Goal: Check status: Check status

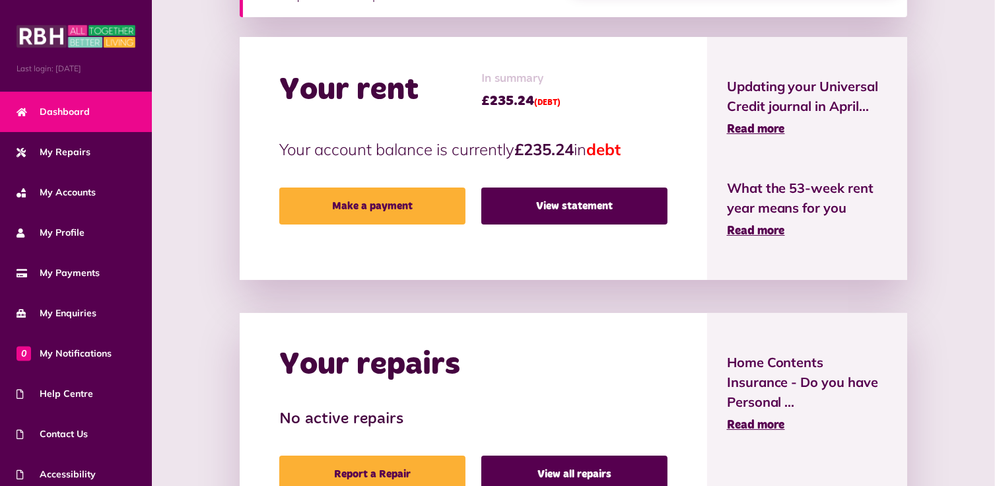
scroll to position [396, 0]
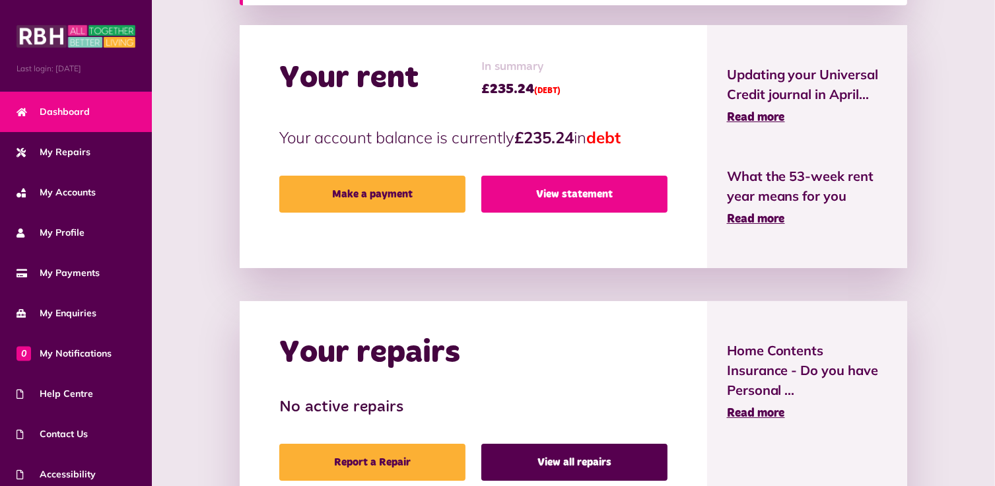
click at [581, 192] on link "View statement" at bounding box center [575, 194] width 186 height 37
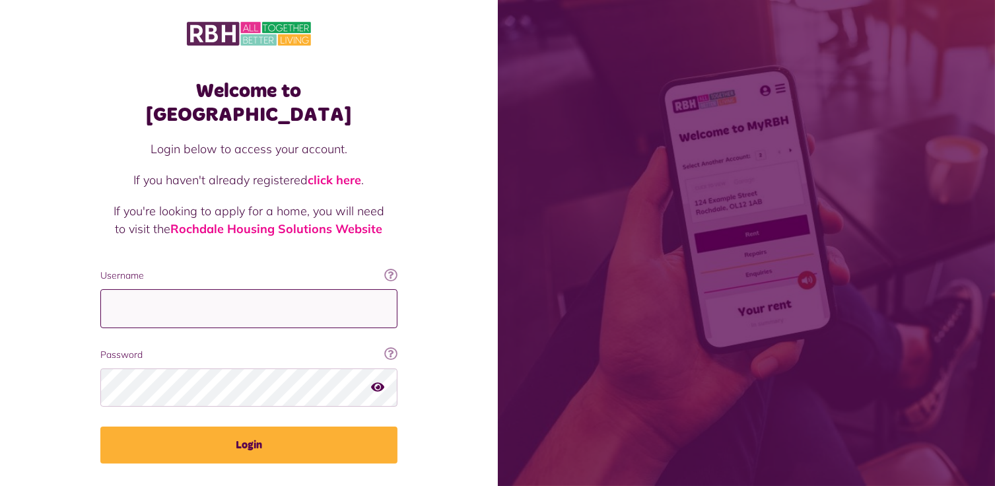
click at [158, 289] on input "Username" at bounding box center [248, 308] width 297 height 39
type input "**********"
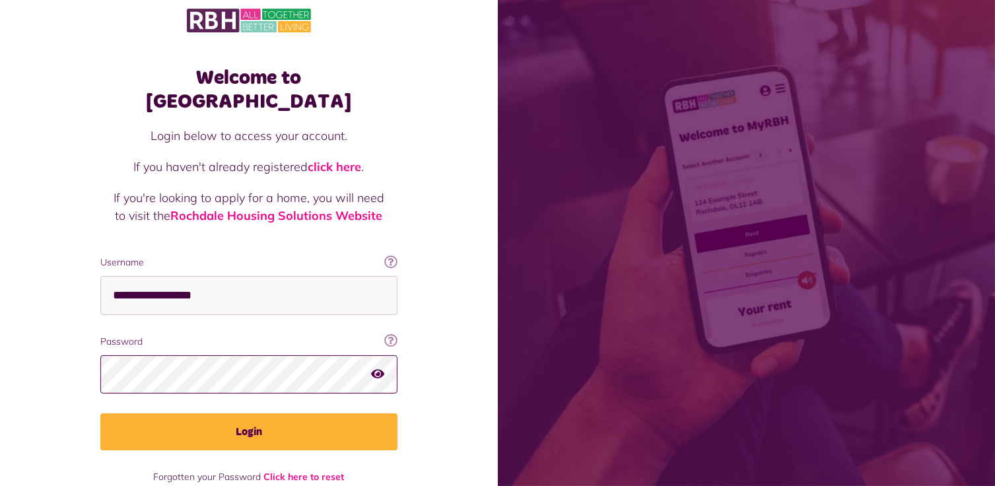
scroll to position [21, 0]
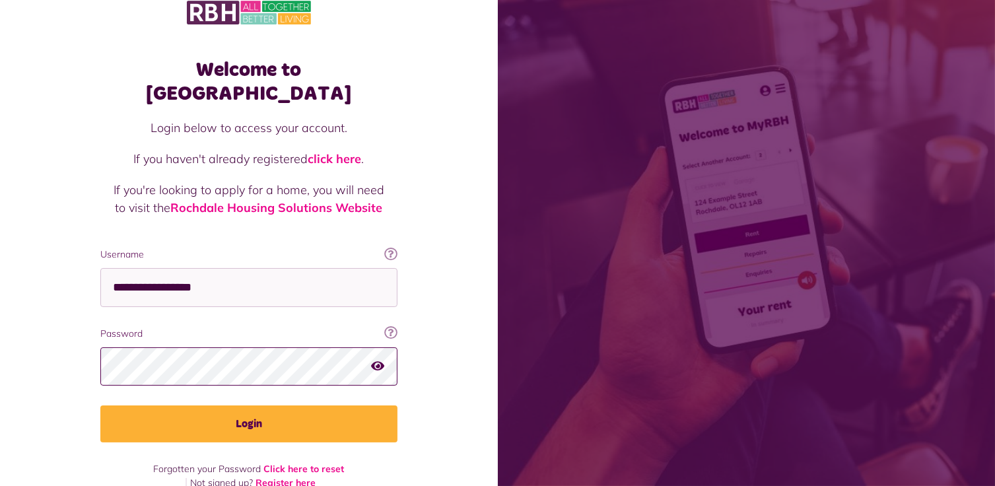
click at [100, 406] on button "Login" at bounding box center [248, 424] width 297 height 37
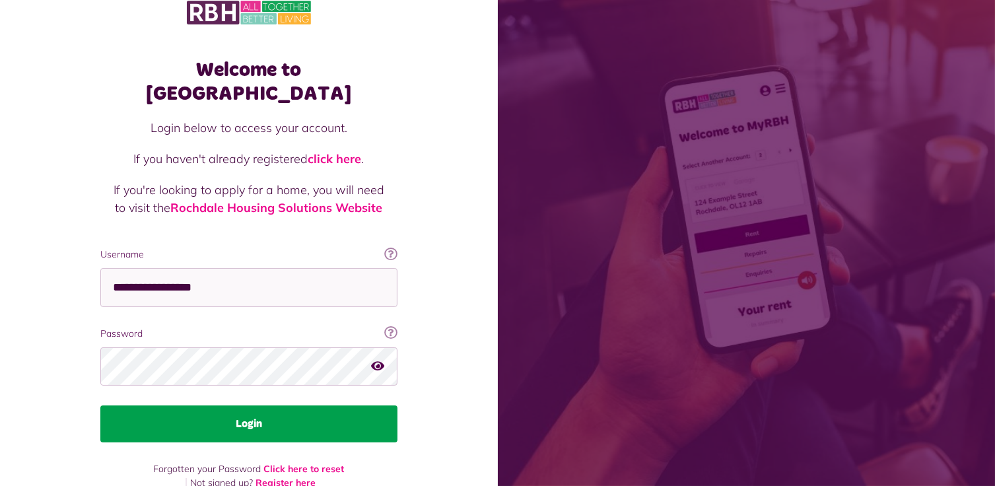
click at [255, 406] on button "Login" at bounding box center [248, 424] width 297 height 37
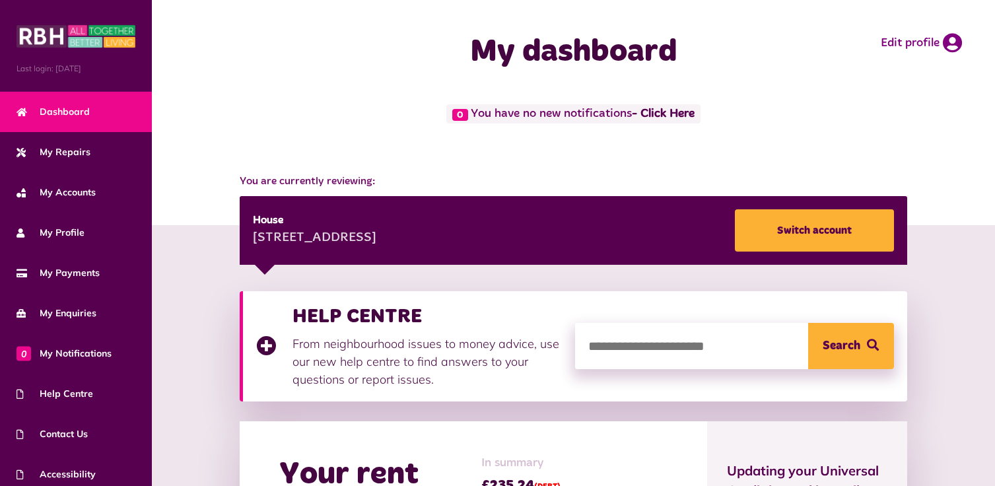
scroll to position [396, 0]
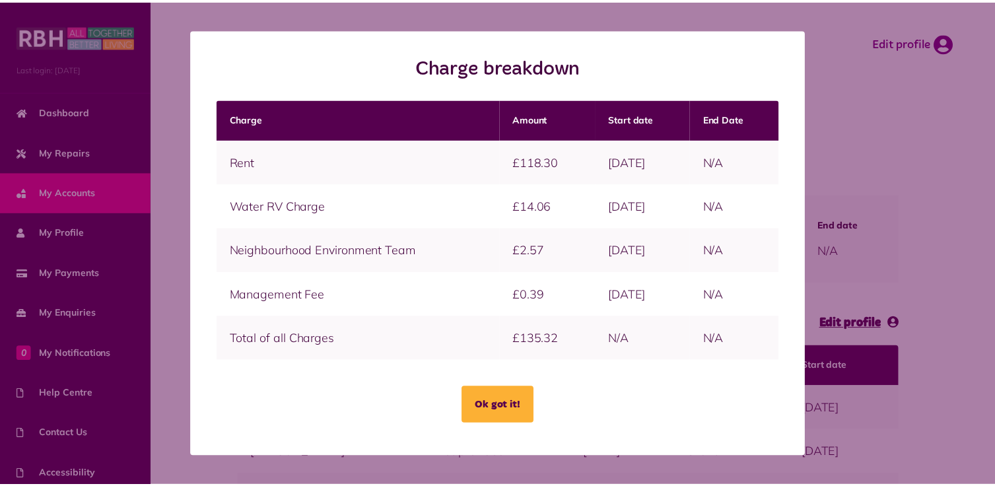
scroll to position [303, 0]
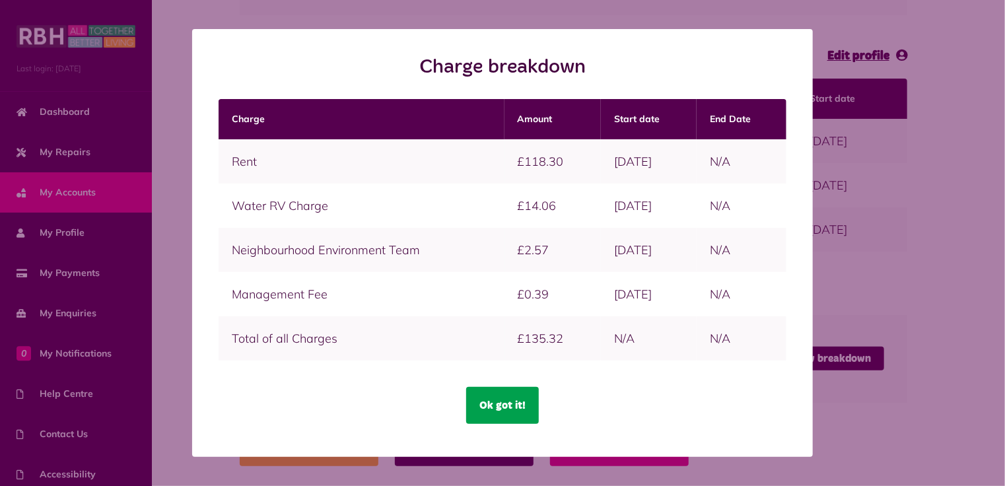
click at [507, 396] on button "Ok got it!" at bounding box center [502, 405] width 73 height 37
